Goal: Task Accomplishment & Management: Complete application form

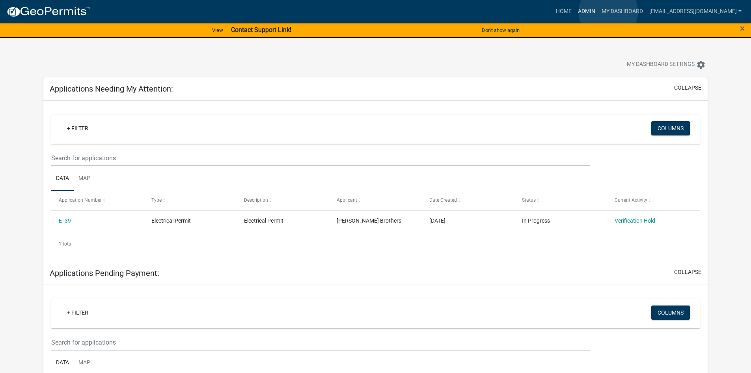
click at [599, 12] on link "Admin" at bounding box center [587, 11] width 24 height 15
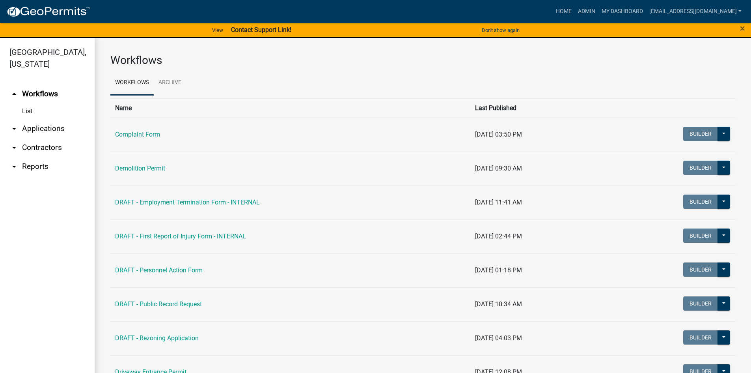
click at [52, 148] on link "arrow_drop_down Contractors" at bounding box center [47, 147] width 95 height 19
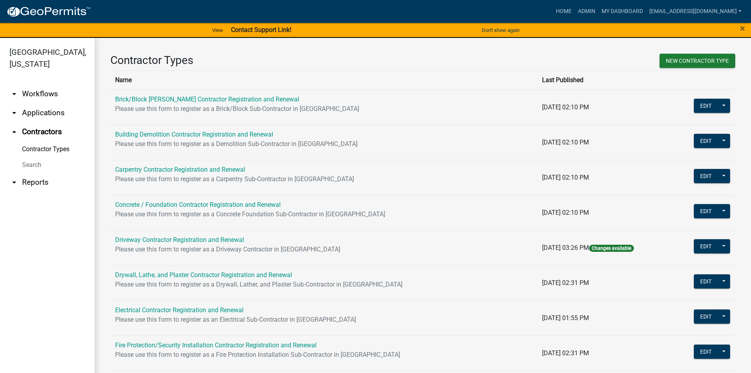
click at [27, 170] on link "Search" at bounding box center [47, 165] width 95 height 16
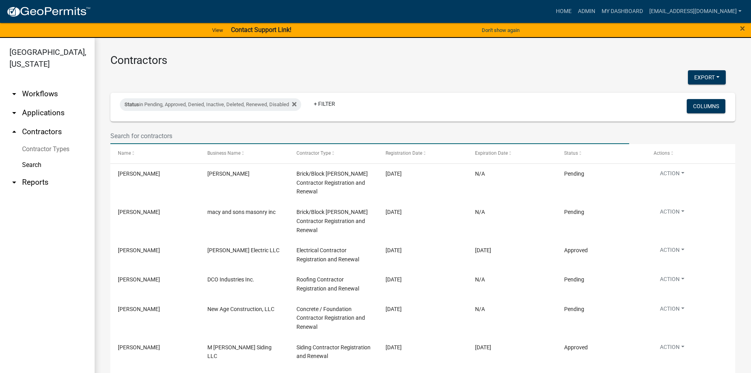
click at [159, 132] on input "text" at bounding box center [369, 136] width 519 height 16
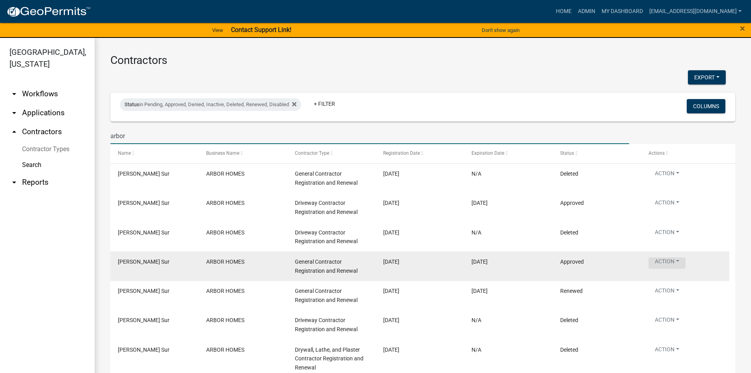
type input "arbor"
click at [681, 261] on button "Action" at bounding box center [667, 262] width 37 height 11
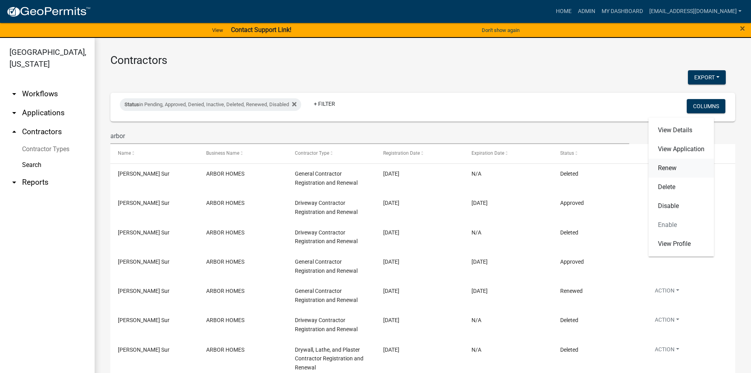
click at [672, 171] on link "Renew" at bounding box center [681, 168] width 65 height 19
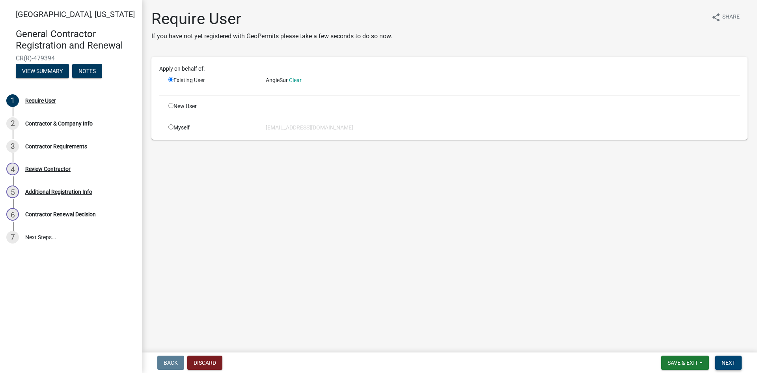
click at [731, 366] on button "Next" at bounding box center [728, 362] width 26 height 14
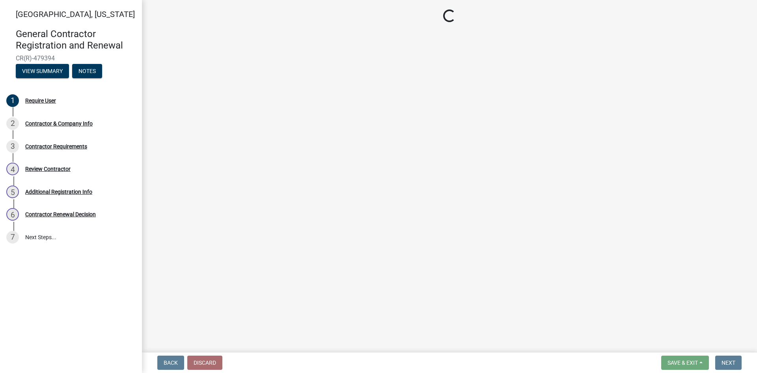
select select "IN"
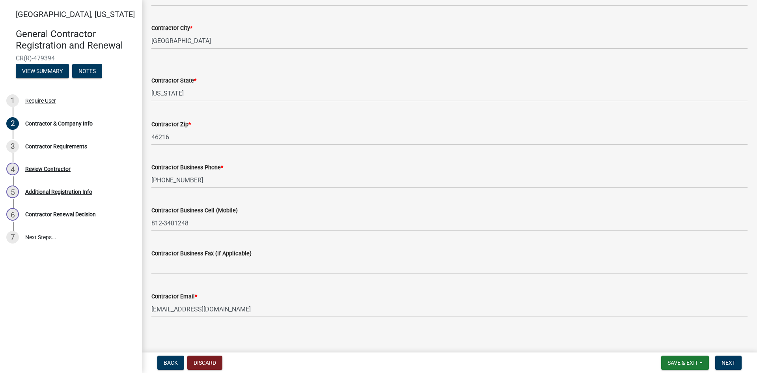
scroll to position [252, 0]
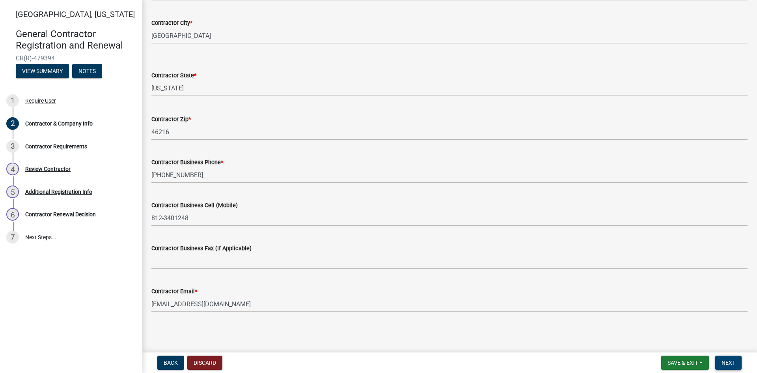
click at [728, 360] on span "Next" at bounding box center [729, 362] width 14 height 6
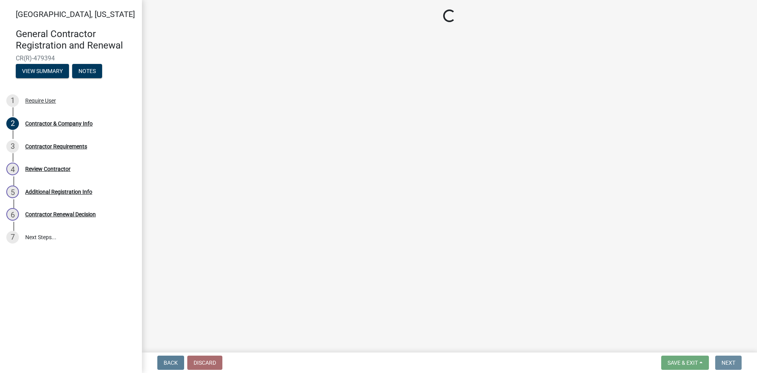
scroll to position [0, 0]
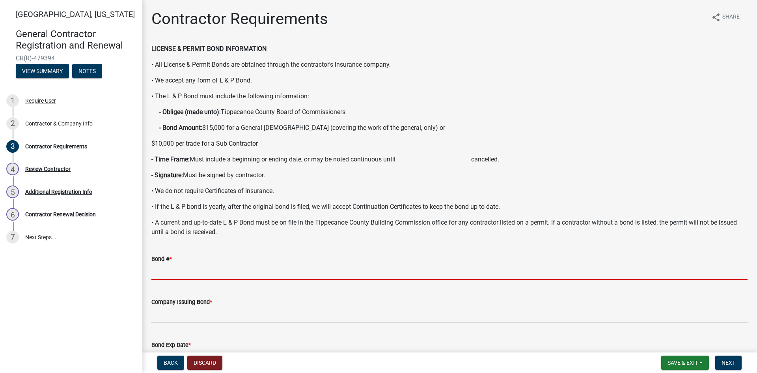
click at [207, 275] on input "Bond # *" at bounding box center [449, 271] width 596 height 16
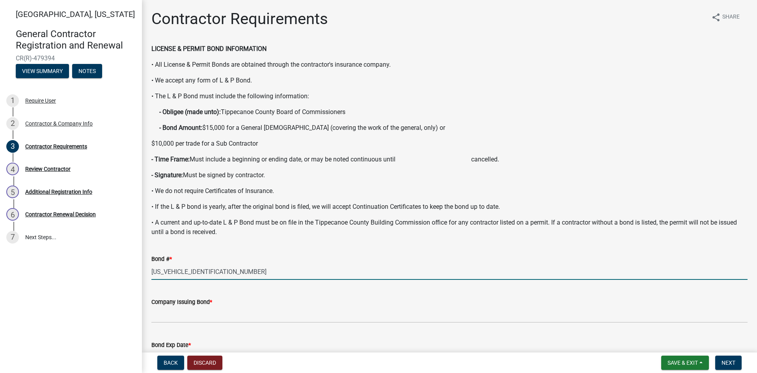
type input "[US_VEHICLE_IDENTIFICATION_NUMBER]"
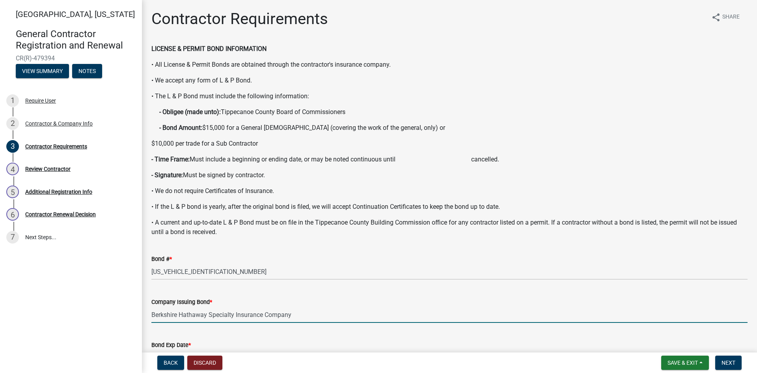
type input "Berkshire Hathaway Specialty Insurance Company"
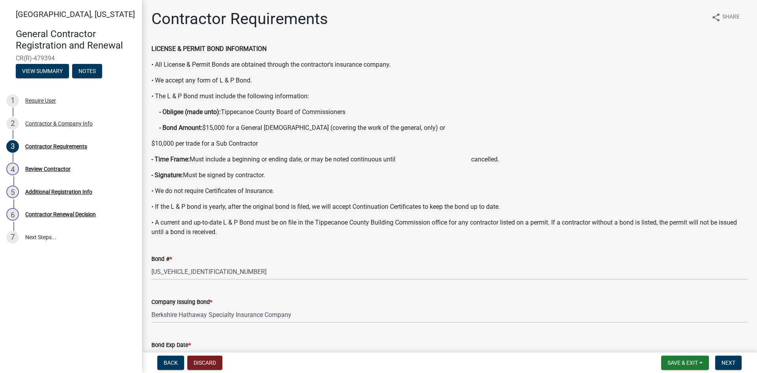
scroll to position [156, 0]
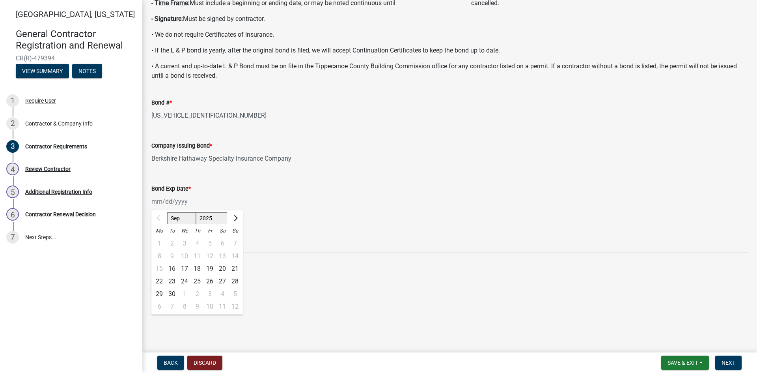
click at [310, 287] on div "Select files" at bounding box center [449, 287] width 596 height 16
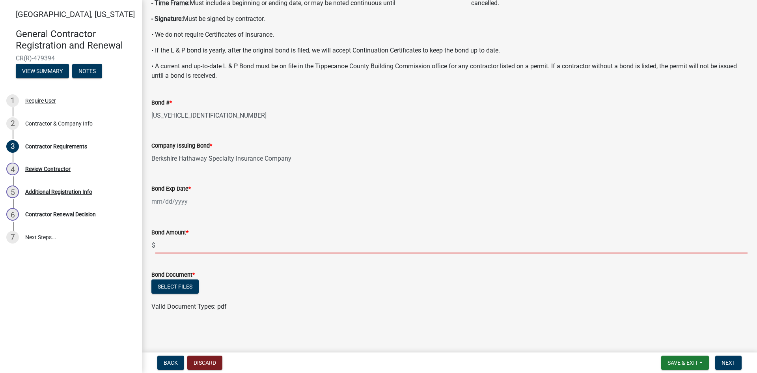
click at [176, 243] on input "text" at bounding box center [451, 245] width 592 height 16
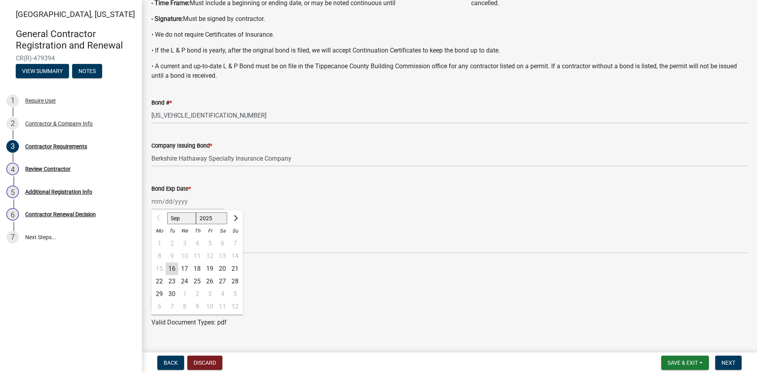
click at [172, 196] on div "Sep Oct Nov [DATE] 2026 2027 2028 2029 2030 2031 2032 2033 2034 2035 2036 2037 …" at bounding box center [187, 201] width 72 height 16
click at [275, 224] on div "Bond Amount * $ Required" at bounding box center [449, 242] width 596 height 53
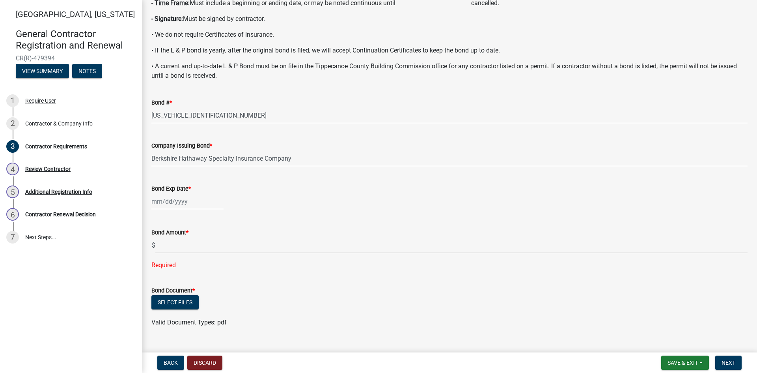
click at [207, 204] on div at bounding box center [187, 201] width 72 height 16
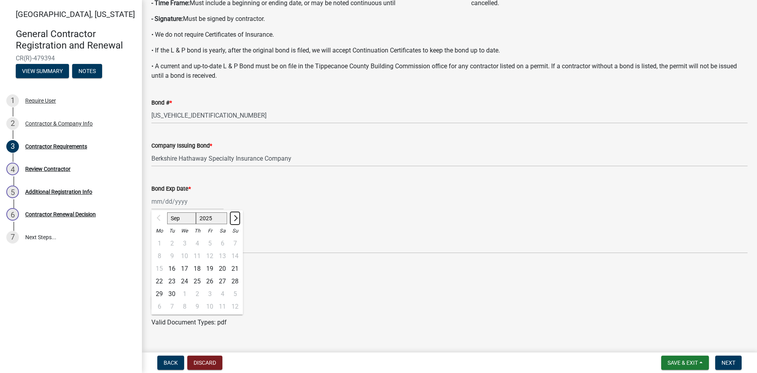
click at [237, 218] on button "Next month" at bounding box center [234, 218] width 9 height 13
select select "10"
click at [210, 252] on div "10" at bounding box center [209, 256] width 13 height 13
type input "[DATE]"
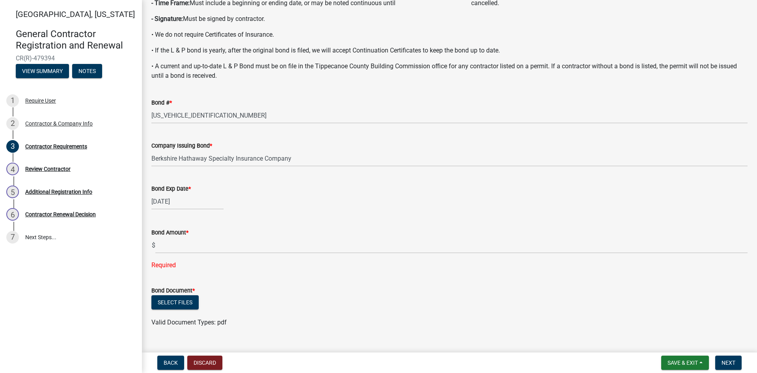
select select "10"
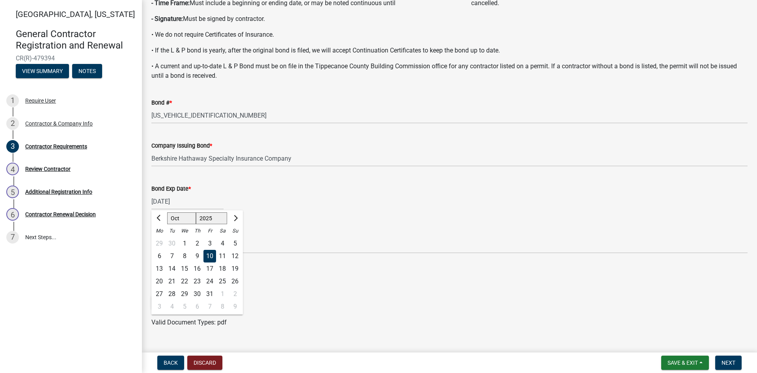
click at [192, 202] on div "[DATE] Sep Oct Nov [DATE] 2026 2027 2028 2029 2030 2031 2032 2033 2034 2035 203…" at bounding box center [187, 201] width 72 height 16
click at [190, 202] on input "[DATE]" at bounding box center [187, 201] width 72 height 16
type input "[DATE]"
click at [299, 262] on div "Required" at bounding box center [449, 264] width 596 height 9
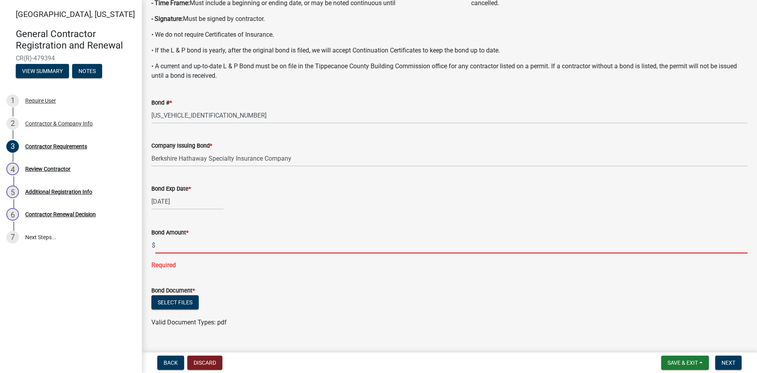
click at [178, 238] on input "text" at bounding box center [451, 245] width 592 height 16
type input "15000"
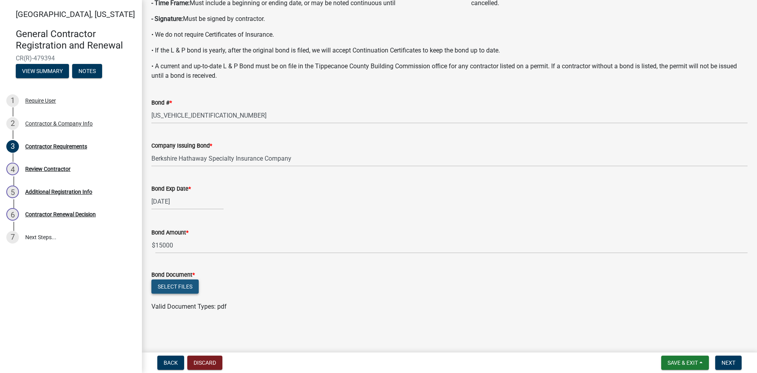
click at [185, 300] on wm-upload "Select files Valid Document Types: pdf" at bounding box center [449, 295] width 596 height 32
click at [186, 286] on button "Select files" at bounding box center [174, 286] width 47 height 14
click at [737, 364] on button "Next" at bounding box center [728, 362] width 26 height 14
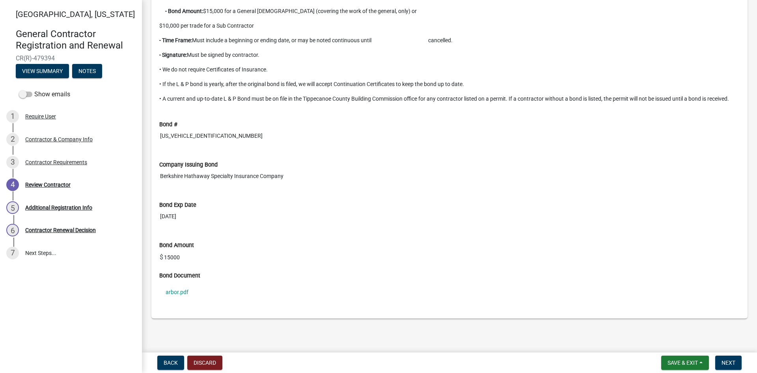
scroll to position [689, 0]
click at [726, 366] on button "Next" at bounding box center [728, 362] width 26 height 14
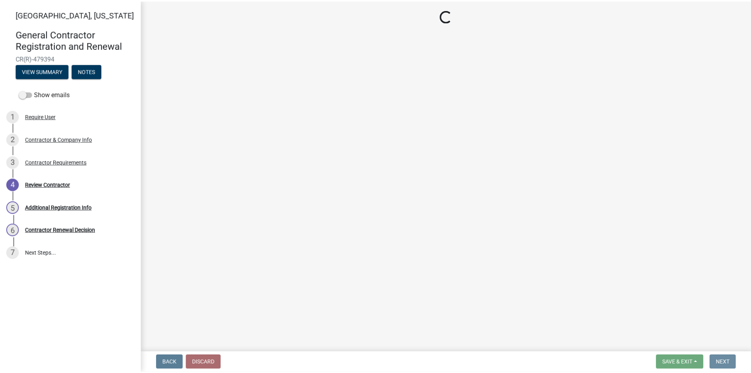
scroll to position [0, 0]
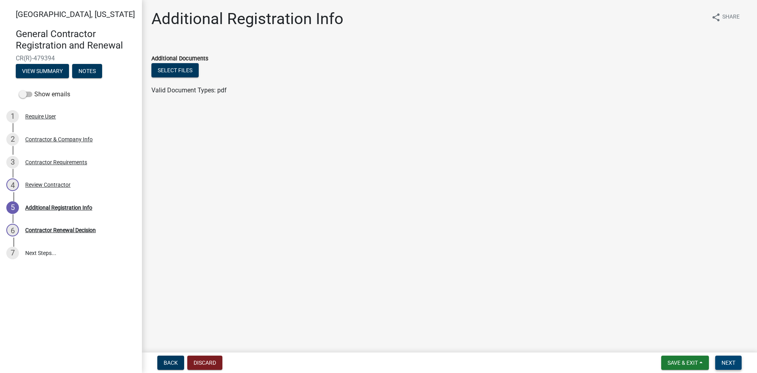
click at [730, 357] on button "Next" at bounding box center [728, 362] width 26 height 14
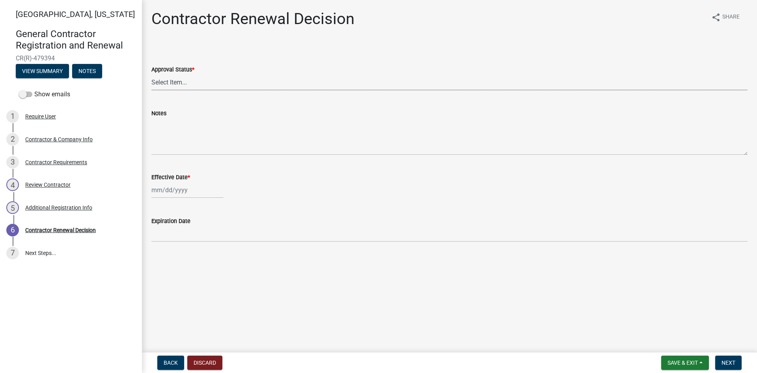
drag, startPoint x: 178, startPoint y: 80, endPoint x: 178, endPoint y: 88, distance: 8.3
click at [178, 80] on select "Select Item... Approved Denied" at bounding box center [449, 82] width 596 height 16
click at [151, 74] on select "Select Item... Approved Denied" at bounding box center [449, 82] width 596 height 16
select select "30db8998-795d-4bbe-8e49-f1ade8865815"
click at [159, 191] on div at bounding box center [187, 190] width 72 height 16
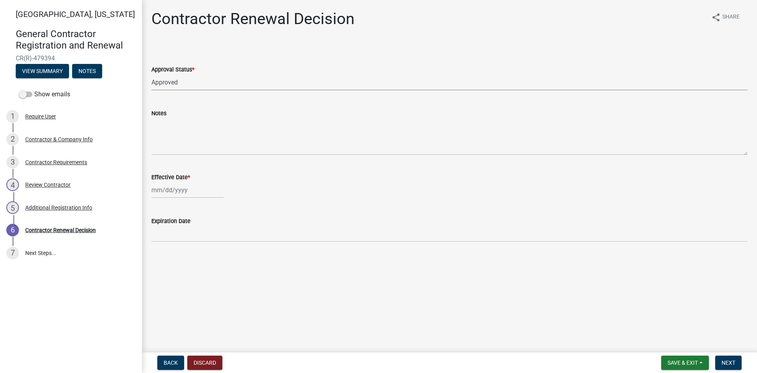
select select "9"
select select "2025"
click at [238, 207] on button "Next month" at bounding box center [234, 206] width 9 height 13
select select "10"
click at [211, 244] on div "10" at bounding box center [209, 244] width 13 height 13
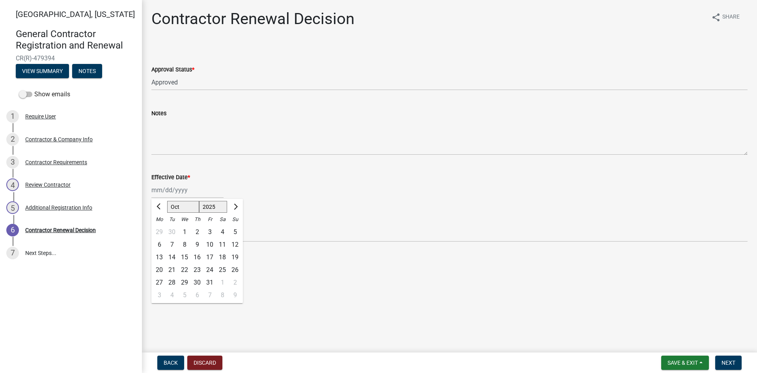
type input "[DATE]"
click at [725, 359] on span "Next" at bounding box center [729, 362] width 14 height 6
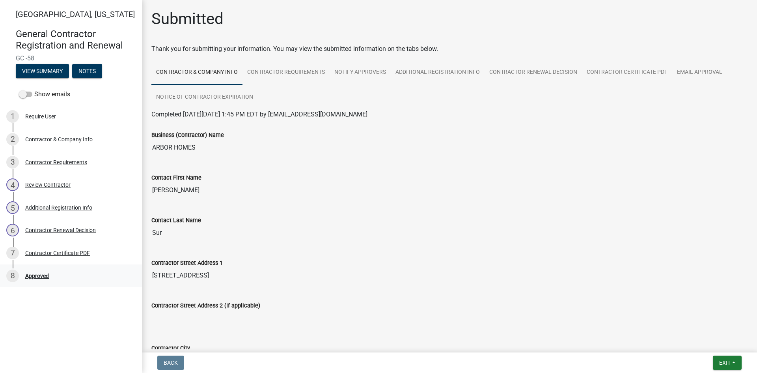
drag, startPoint x: 42, startPoint y: 273, endPoint x: 52, endPoint y: 275, distance: 10.4
click at [42, 273] on div "Approved" at bounding box center [37, 276] width 24 height 6
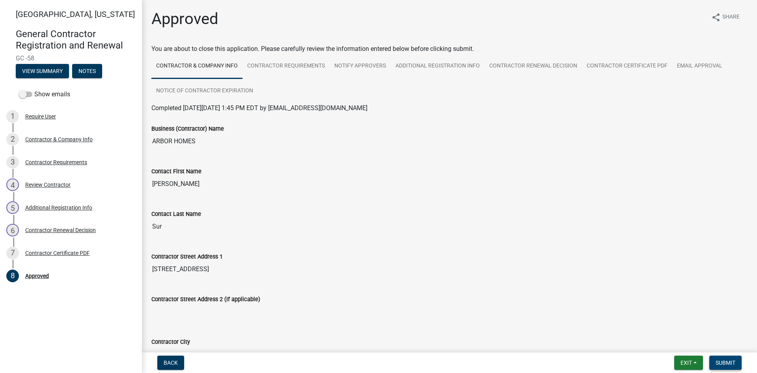
click at [727, 358] on button "Submit" at bounding box center [725, 362] width 32 height 14
click at [691, 362] on span "Exit" at bounding box center [686, 362] width 11 height 6
click at [676, 344] on button "Save & Exit" at bounding box center [671, 341] width 63 height 19
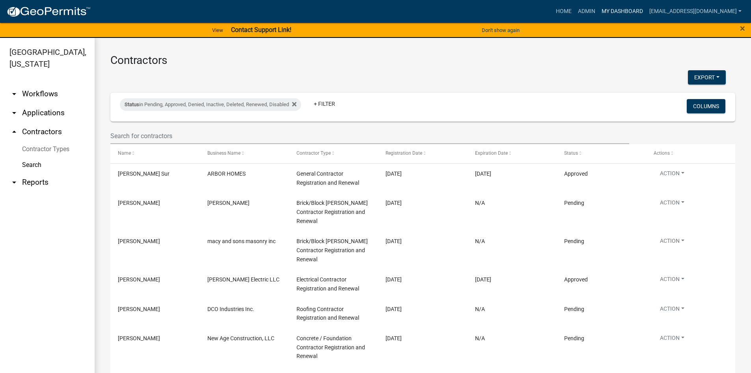
click at [643, 12] on link "My Dashboard" at bounding box center [623, 11] width 48 height 15
